Goal: Task Accomplishment & Management: Manage account settings

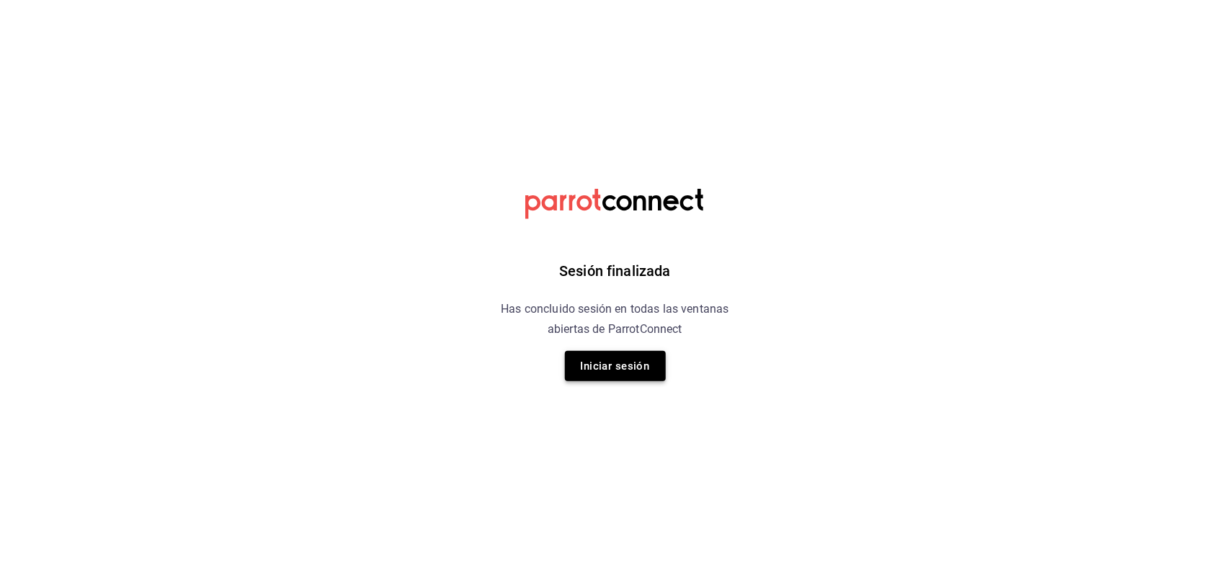
click at [595, 369] on button "Iniciar sesión" at bounding box center [615, 366] width 101 height 30
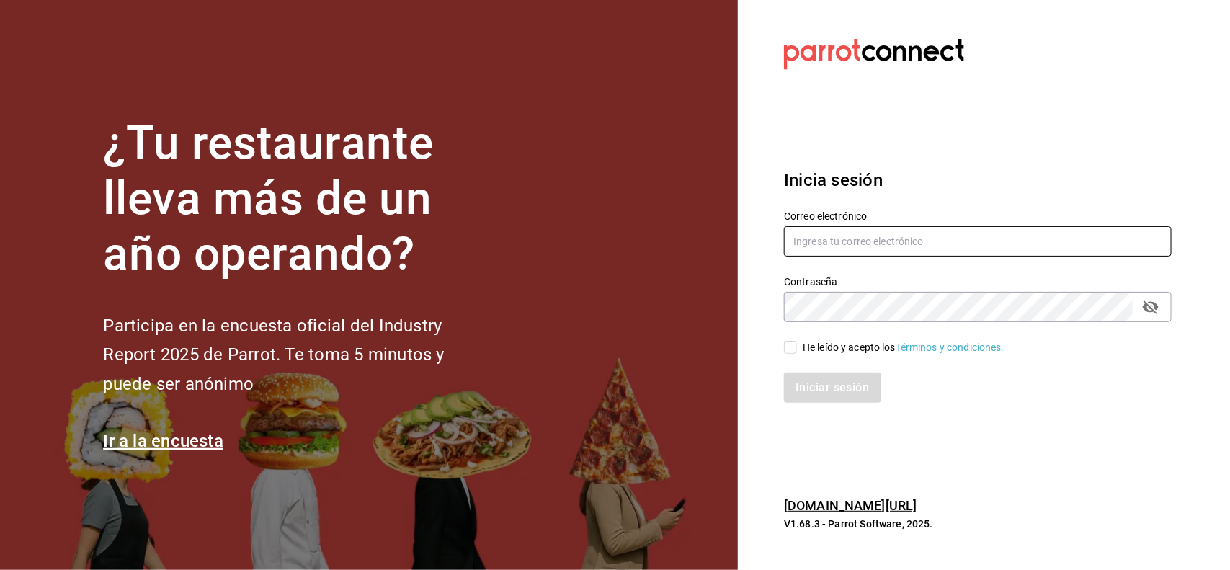
type input "[EMAIL_ADDRESS][DOMAIN_NAME]"
click at [793, 353] on input "He leído y acepto los Términos y condiciones." at bounding box center [790, 347] width 13 height 13
checkbox input "true"
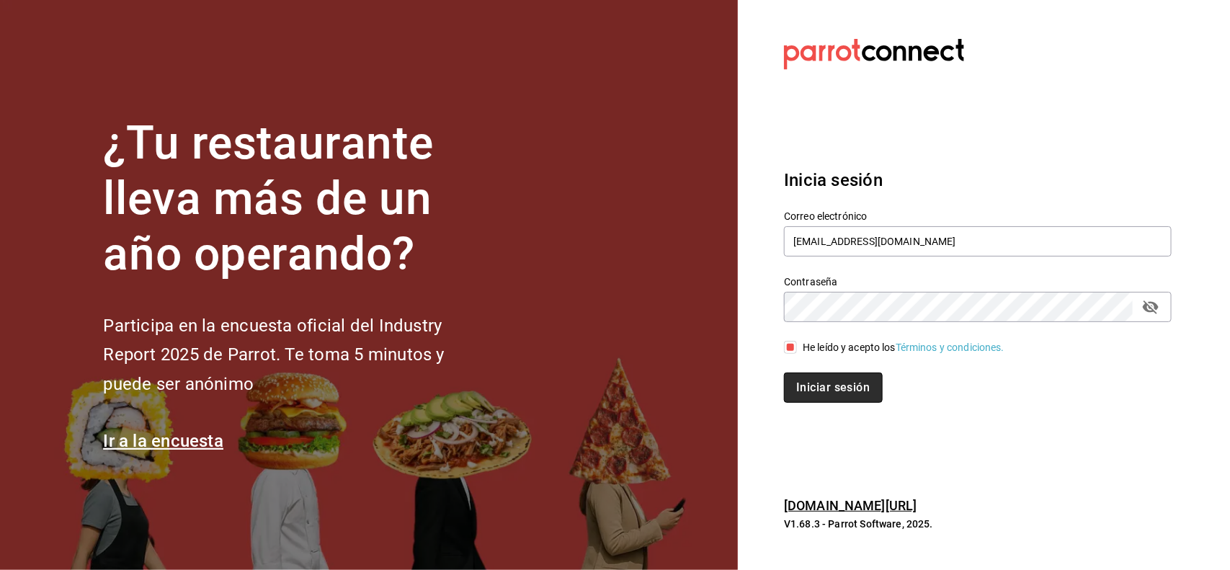
click at [811, 380] on button "Iniciar sesión" at bounding box center [833, 387] width 98 height 30
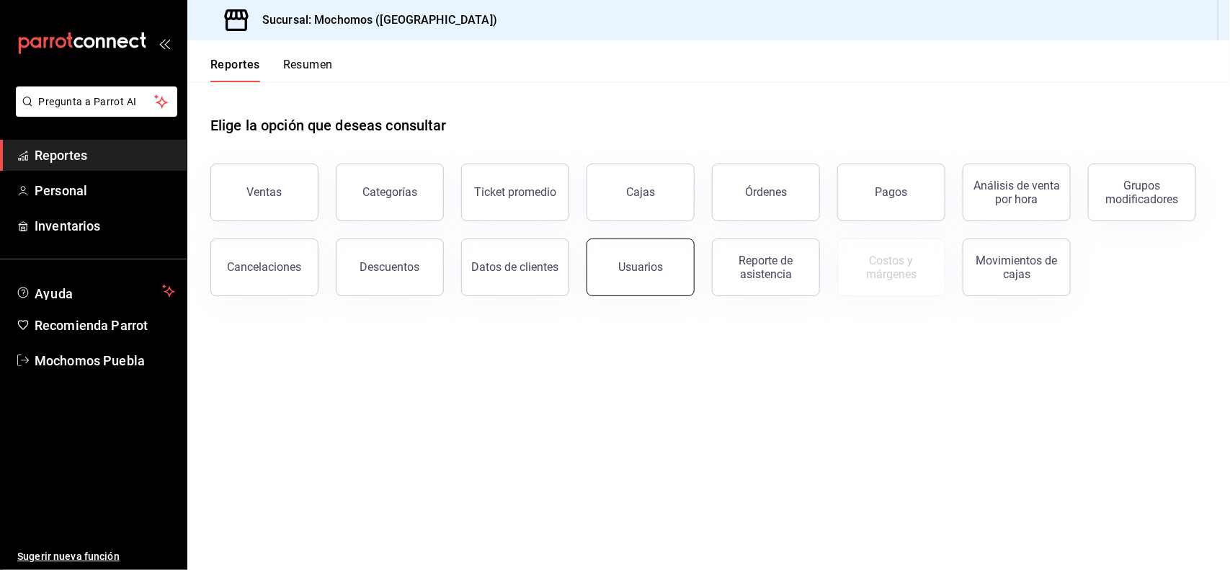
click at [617, 280] on button "Usuarios" at bounding box center [640, 267] width 108 height 58
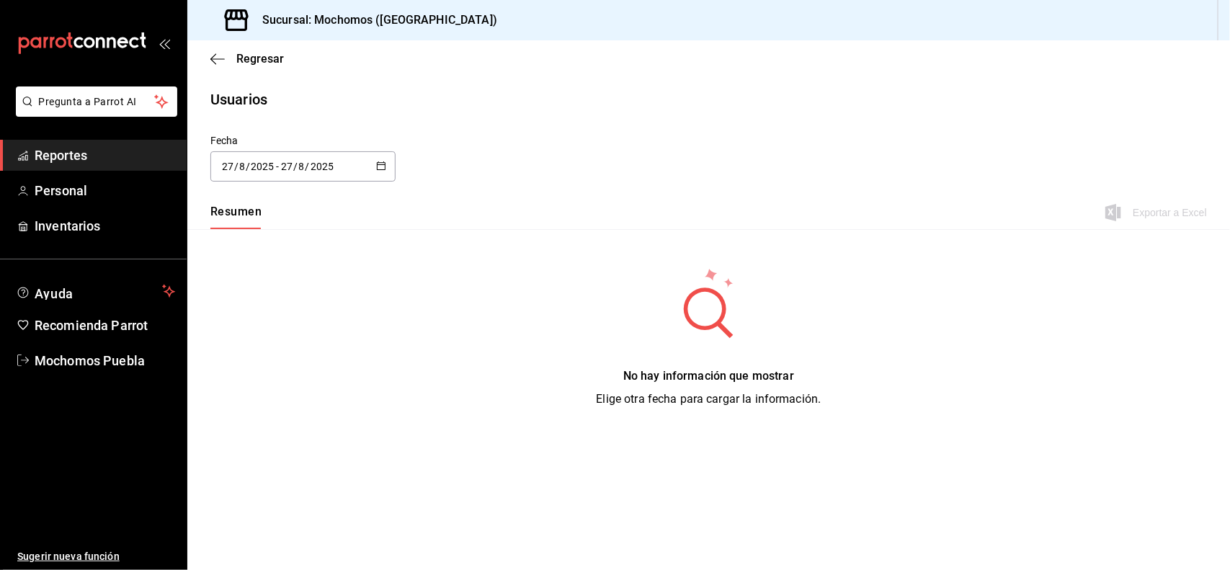
click at [389, 160] on div "2025-08-27 27 / 8 / 2025 - 2025-08-27 27 / 8 / 2025" at bounding box center [302, 166] width 185 height 30
click at [278, 286] on li "Semana actual" at bounding box center [278, 277] width 136 height 32
type input "2025-08-24"
type input "24"
